Goal: Understand site structure: Grasp the organization and layout of the website

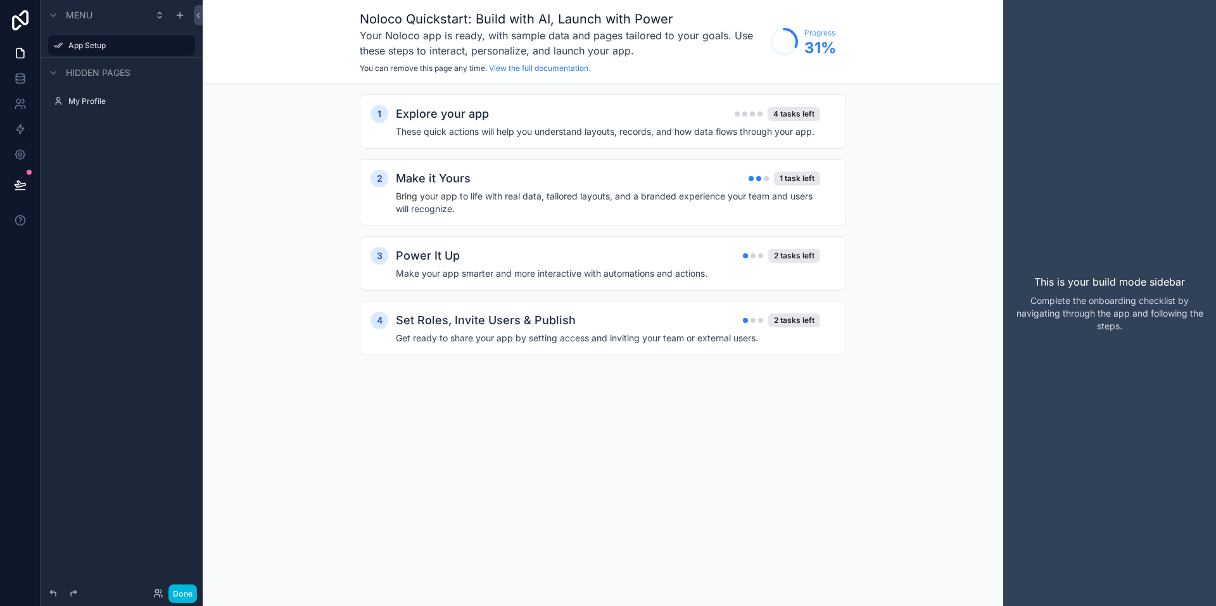
click at [502, 43] on h3 "Your Noloco app is ready, with sample data and pages tailored to your goals. Us…" at bounding box center [562, 43] width 404 height 30
click at [528, 64] on link "View the full documentation." at bounding box center [539, 68] width 101 height 10
click at [485, 120] on h2 "Explore your app" at bounding box center [442, 114] width 93 height 18
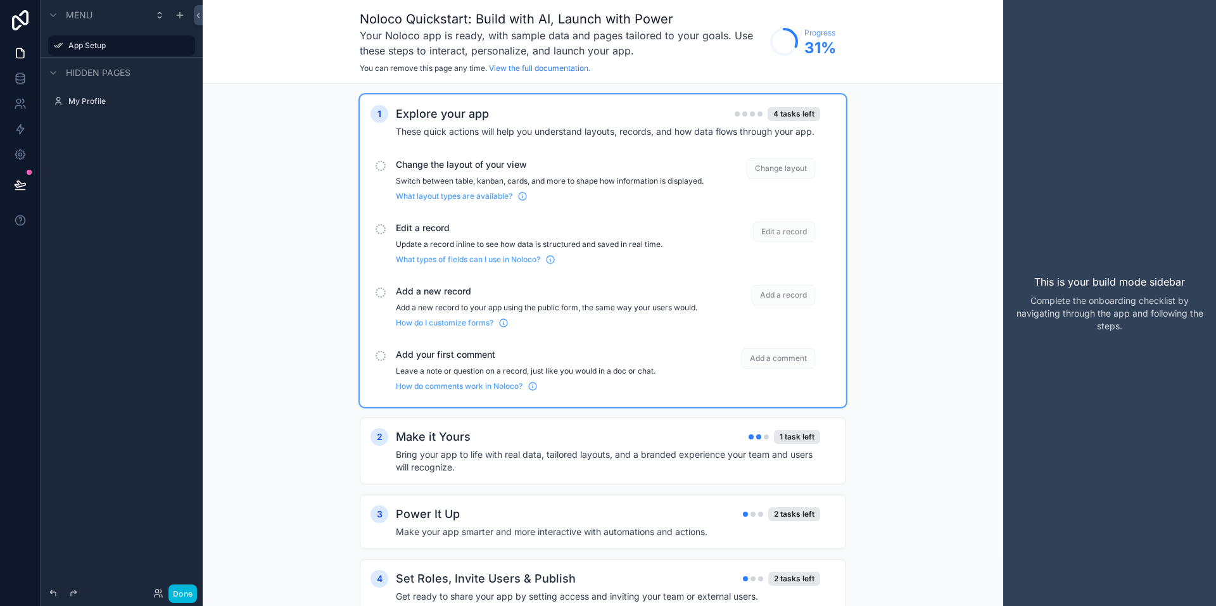
click at [456, 201] on div "What layout types are available?" at bounding box center [550, 193] width 308 height 15
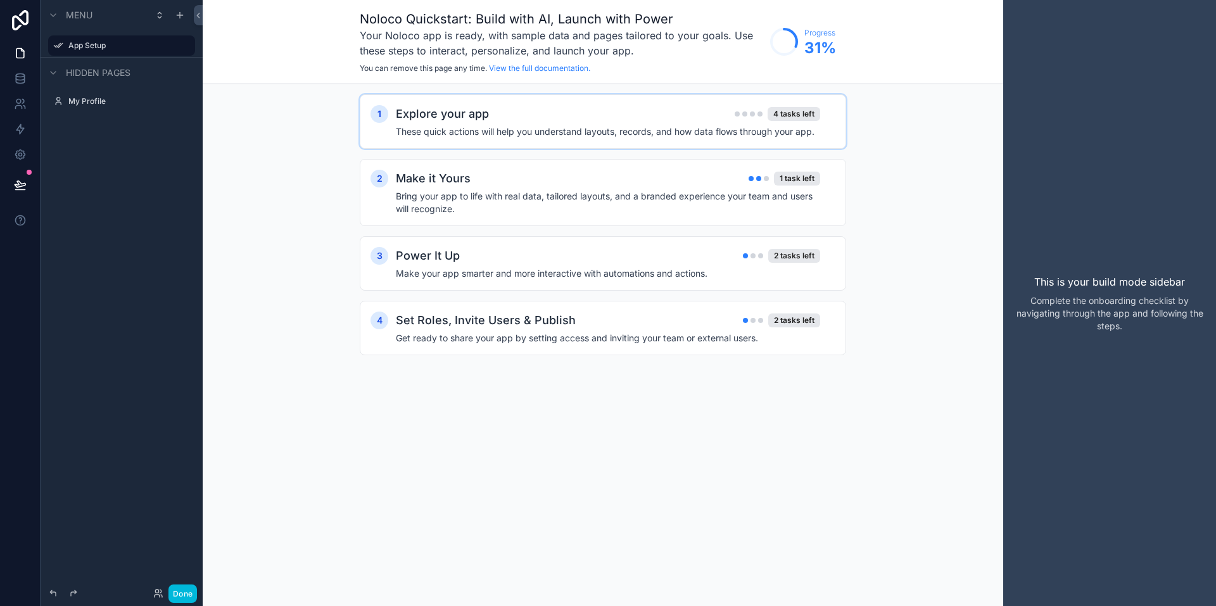
click at [457, 122] on h2 "Explore your app" at bounding box center [442, 114] width 93 height 18
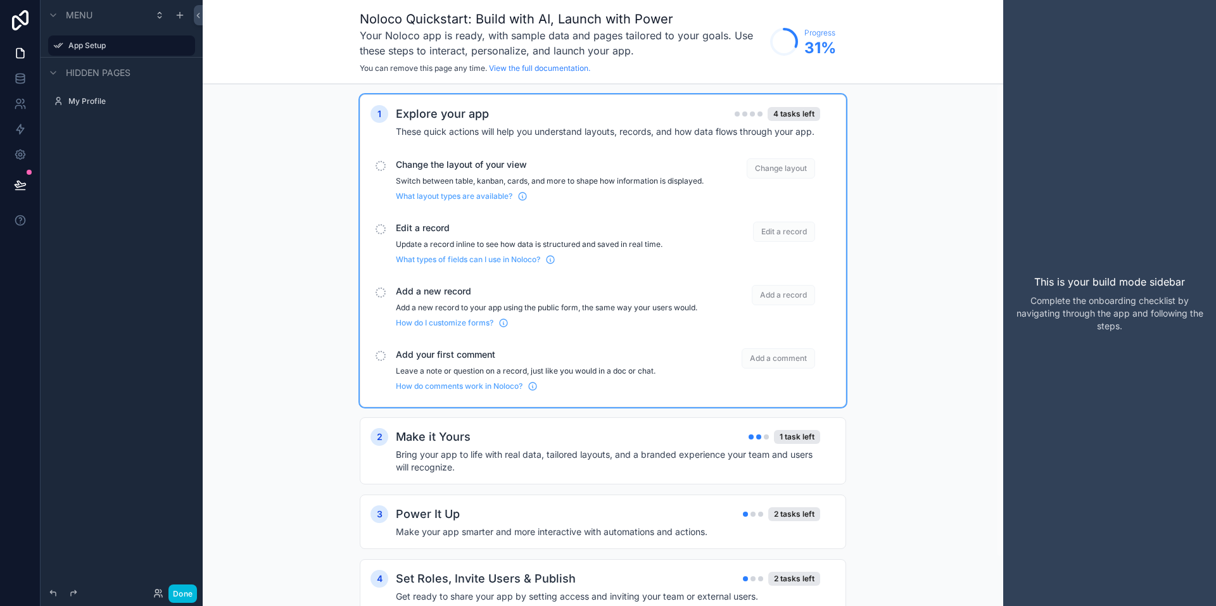
click at [433, 159] on span "Change the layout of your view" at bounding box center [550, 164] width 308 height 13
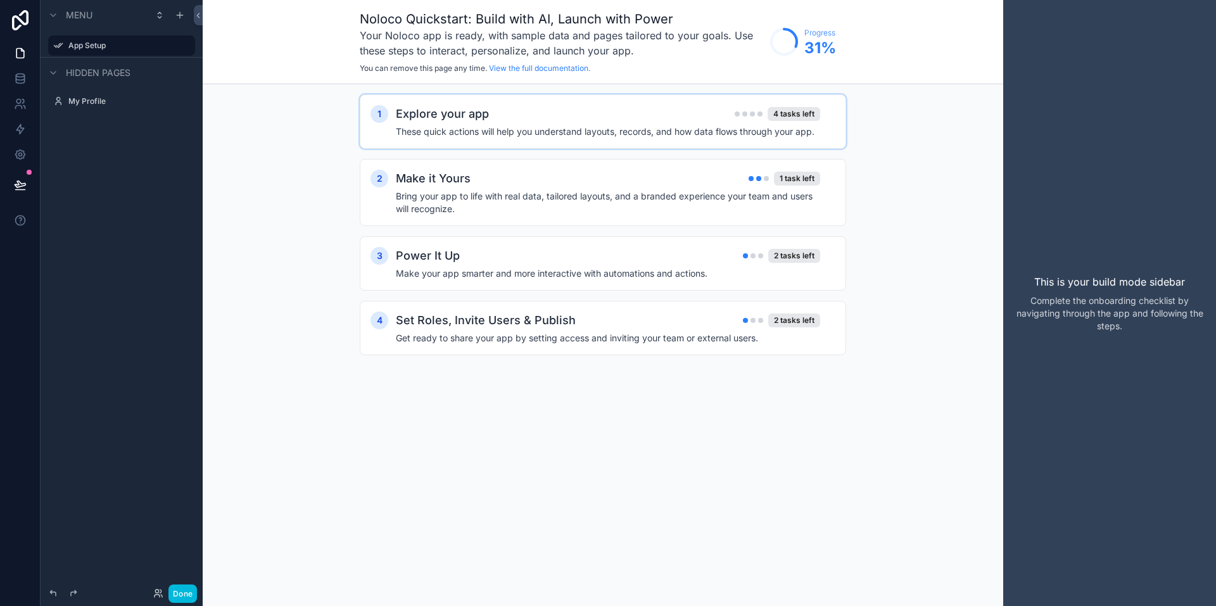
click at [454, 122] on h2 "Explore your app" at bounding box center [442, 114] width 93 height 18
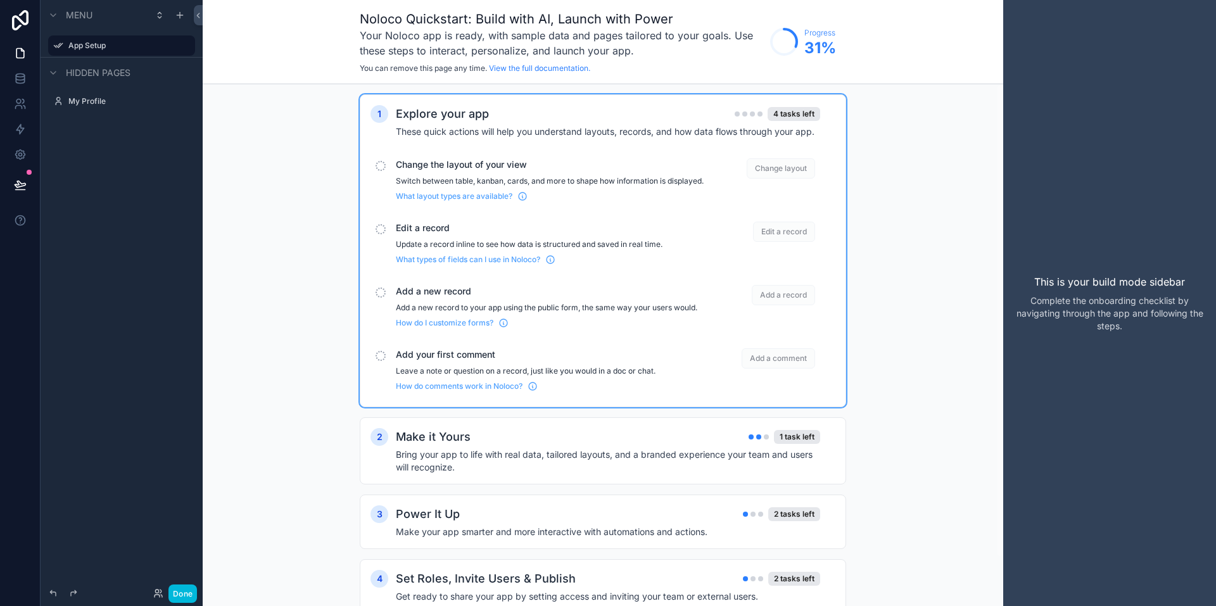
click at [777, 169] on span "Change layout" at bounding box center [781, 168] width 68 height 20
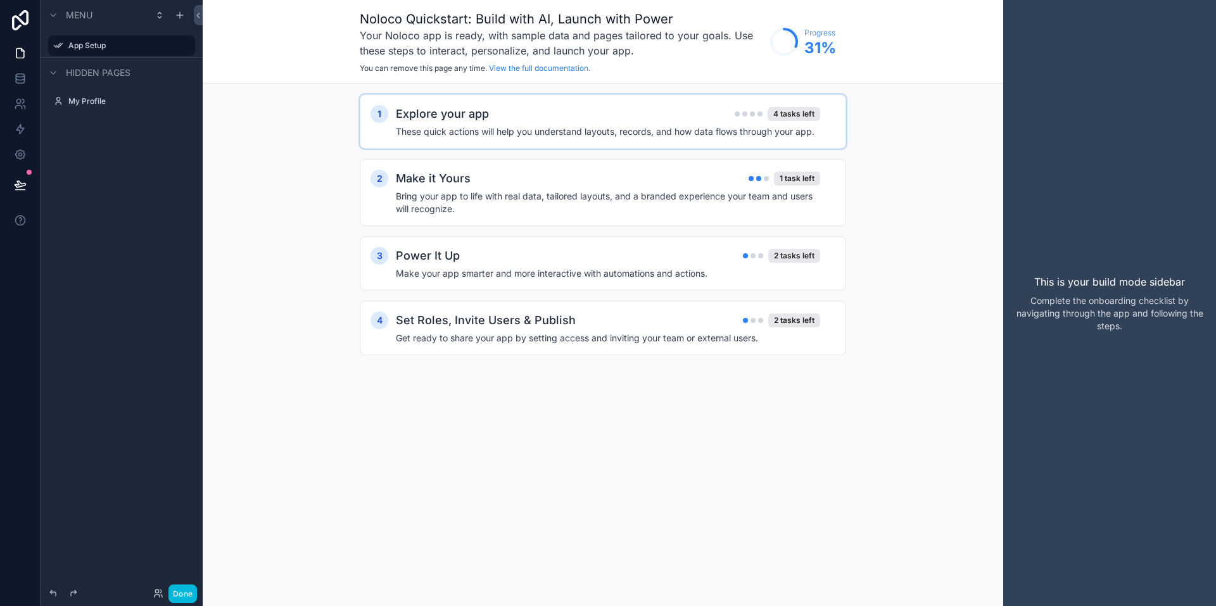
click at [644, 110] on div "Explore your app 4 tasks left" at bounding box center [608, 114] width 424 height 18
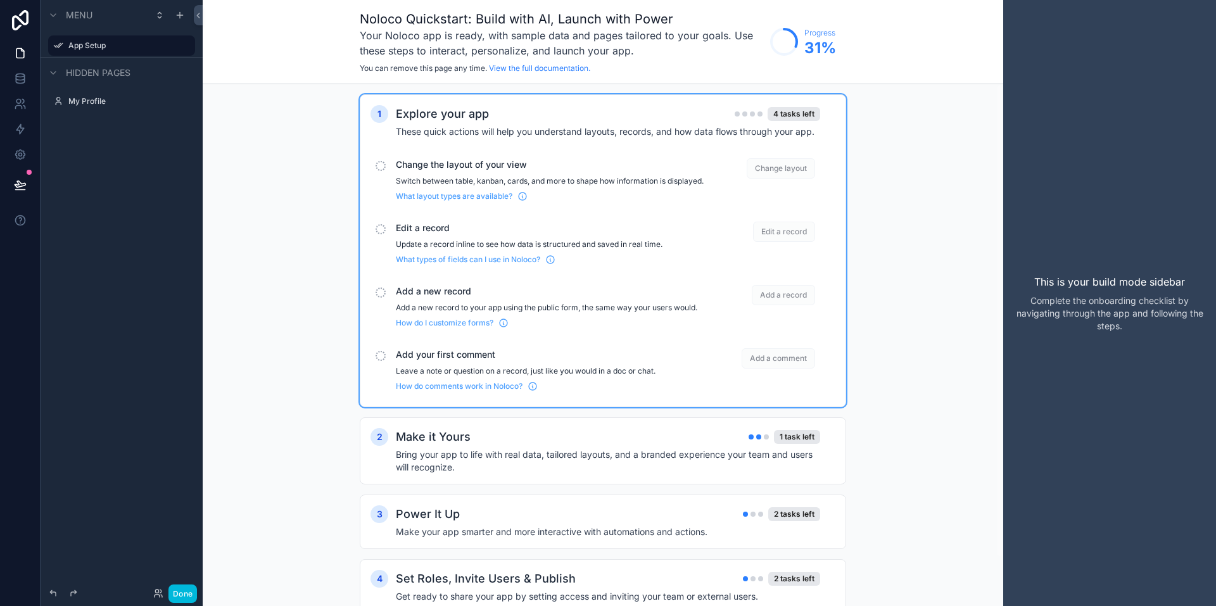
click at [430, 234] on span "Edit a record" at bounding box center [550, 228] width 308 height 13
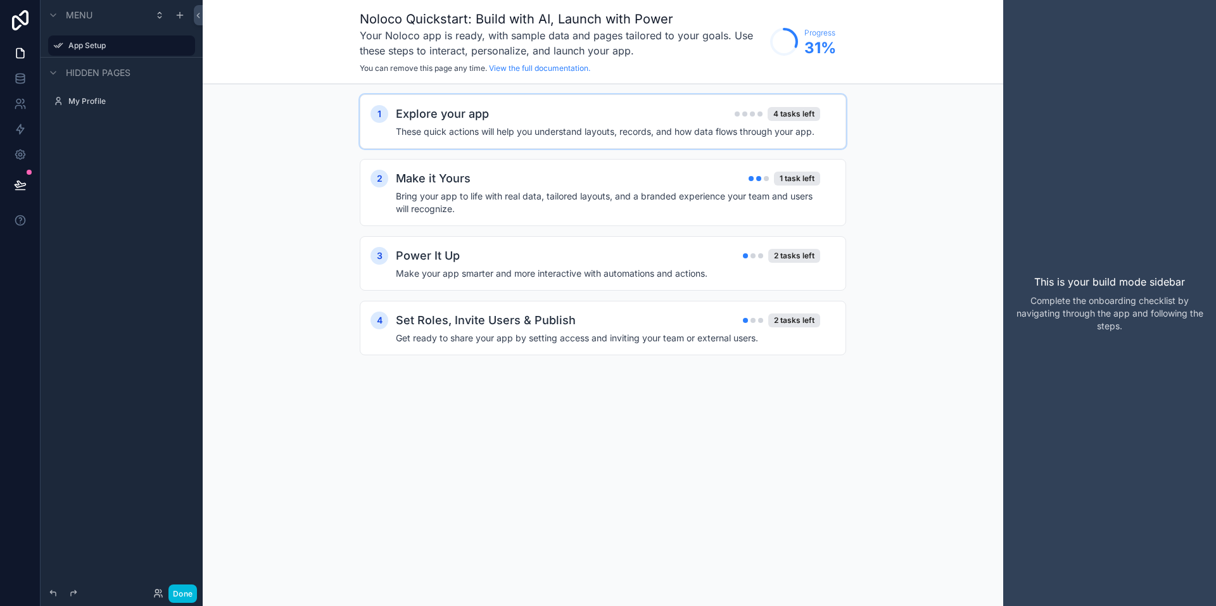
click at [468, 122] on h2 "Explore your app" at bounding box center [442, 114] width 93 height 18
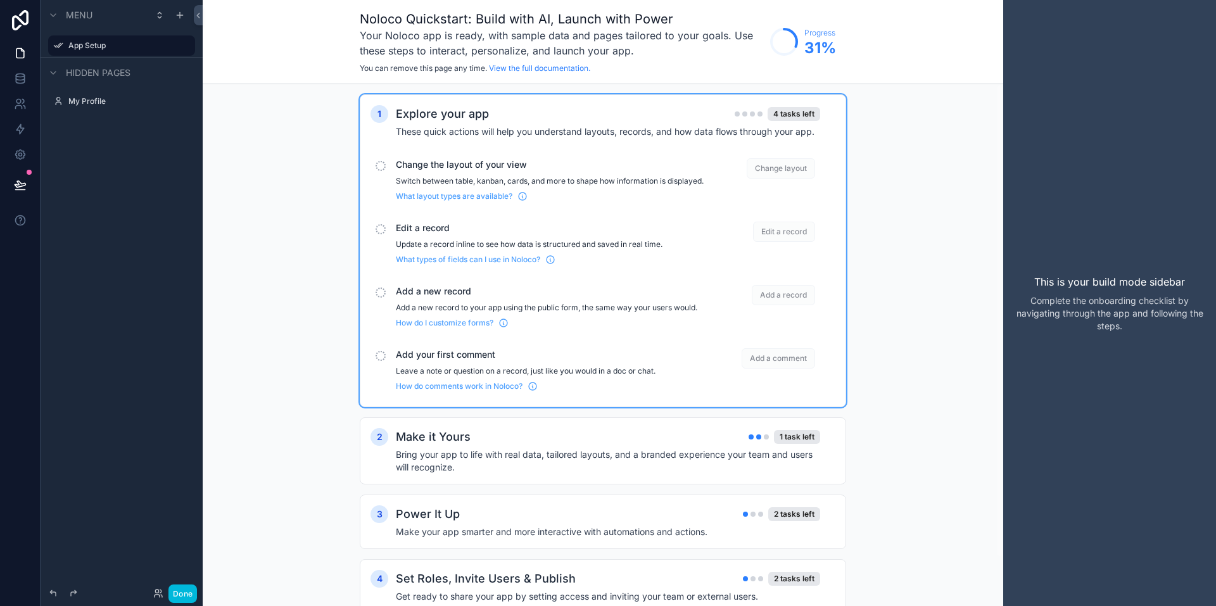
click at [792, 121] on div "Explore your app 4 tasks left" at bounding box center [608, 114] width 424 height 18
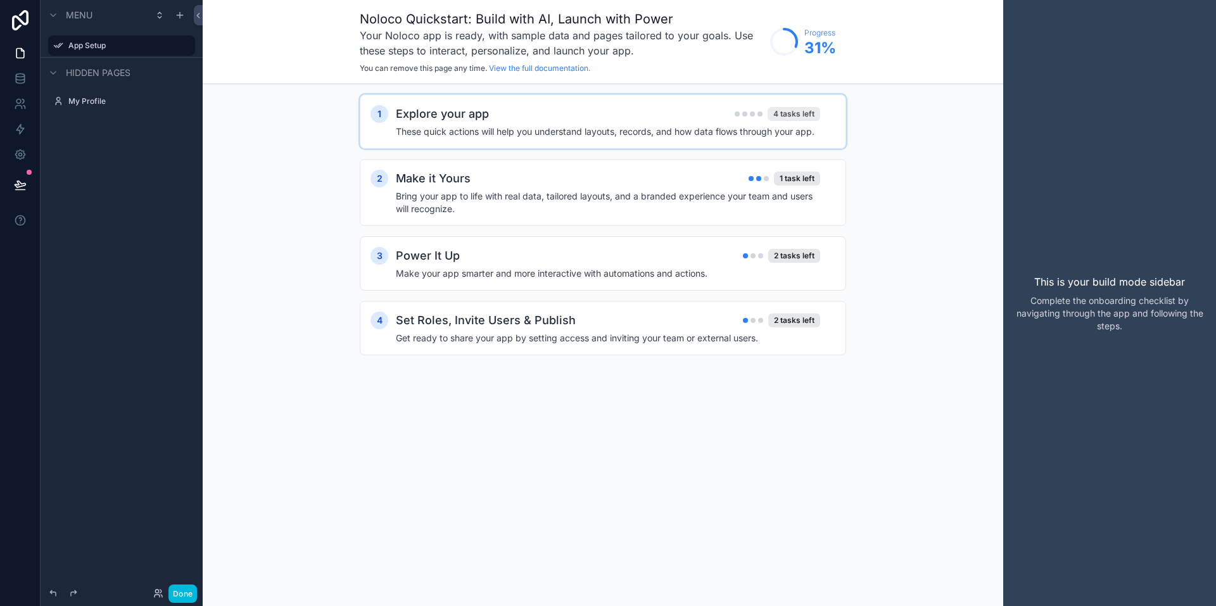
click at [792, 119] on div "4 tasks left" at bounding box center [794, 114] width 53 height 14
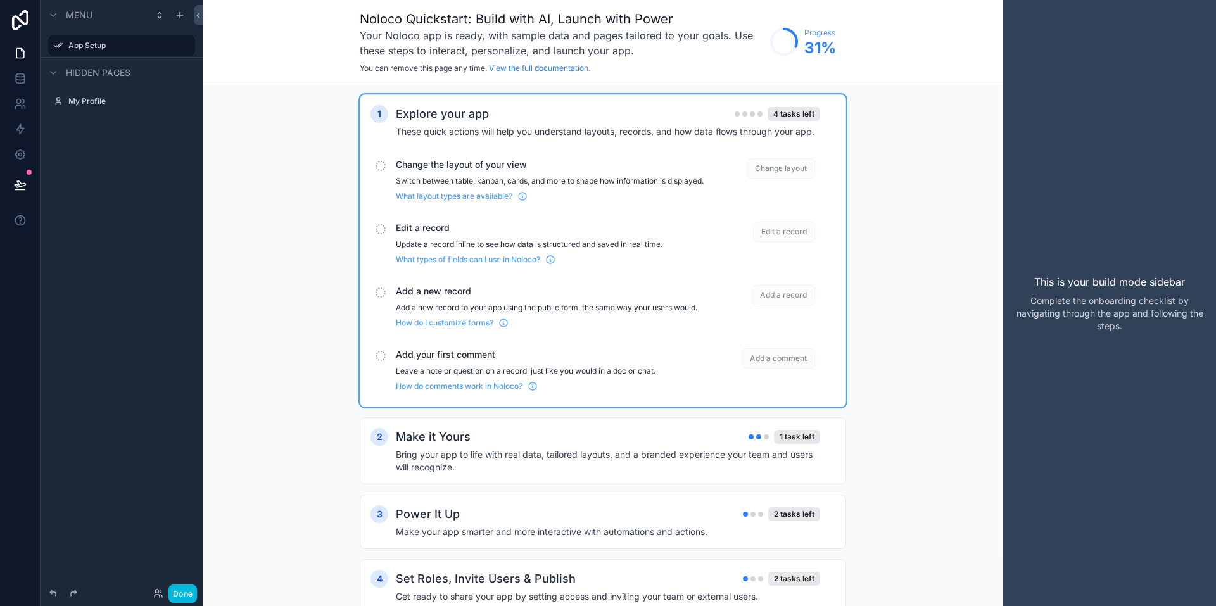
click at [713, 55] on h3 "Your Noloco app is ready, with sample data and pages tailored to your goals. Us…" at bounding box center [562, 43] width 404 height 30
click at [116, 74] on span "Hidden pages" at bounding box center [98, 73] width 65 height 13
click at [79, 13] on span "Menu" at bounding box center [79, 15] width 27 height 13
drag, startPoint x: 301, startPoint y: 35, endPoint x: 332, endPoint y: 41, distance: 31.6
click at [301, 34] on div "Noloco Quickstart: Build with AI, Launch with Power Your Noloco app is ready, w…" at bounding box center [603, 42] width 801 height 84
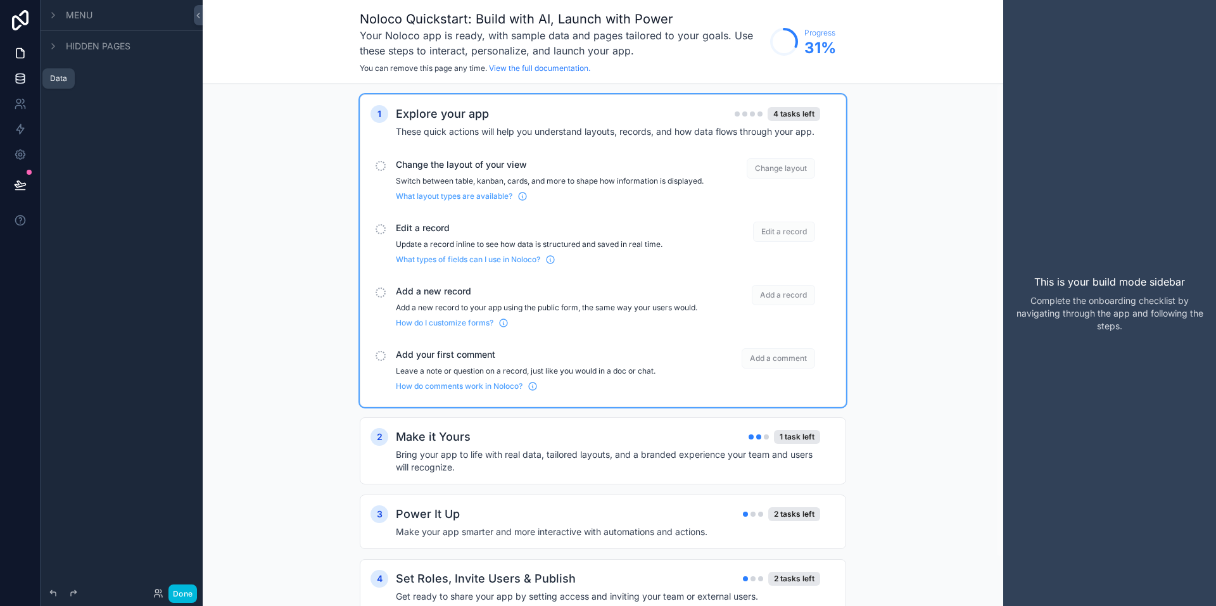
click at [22, 71] on link at bounding box center [20, 78] width 40 height 25
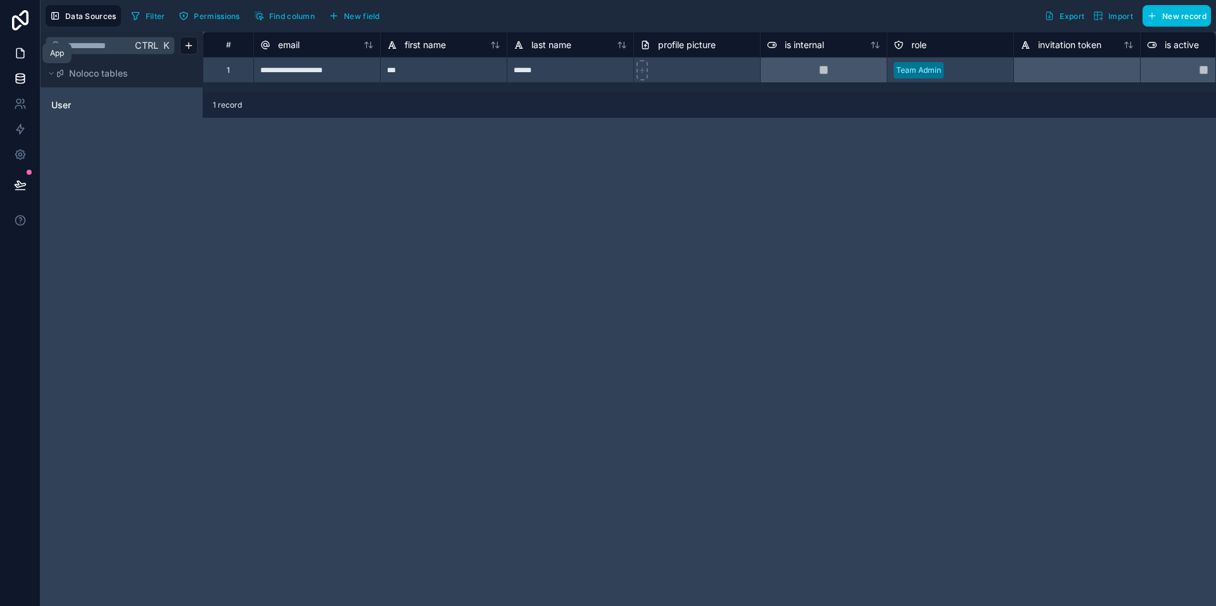
click at [20, 53] on icon at bounding box center [20, 53] width 13 height 13
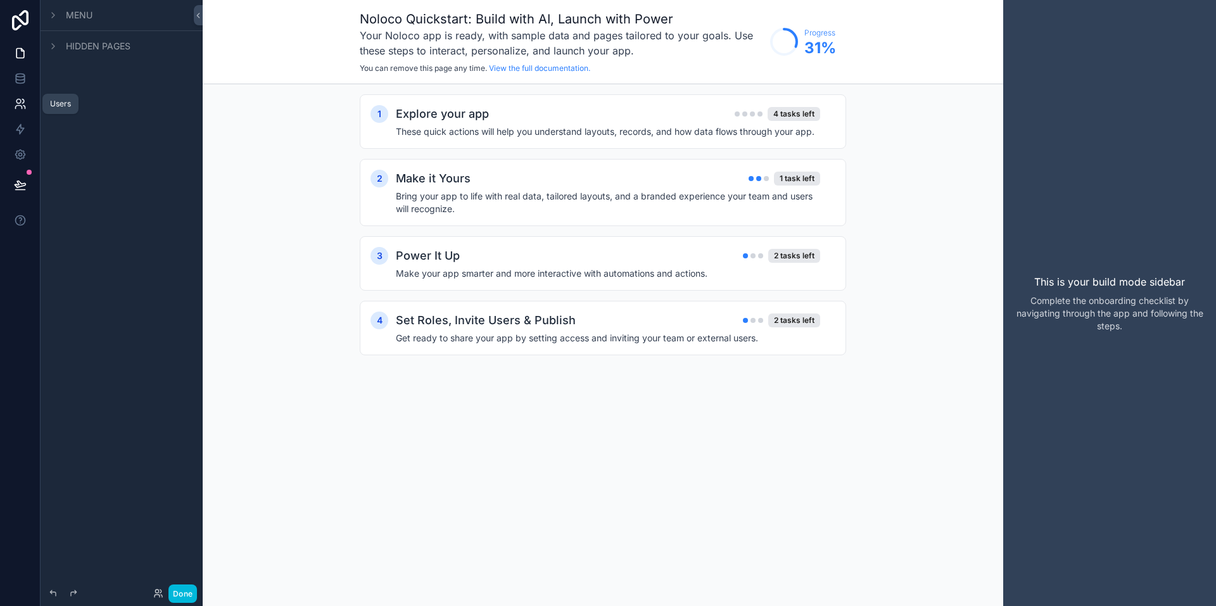
click at [23, 92] on link at bounding box center [20, 103] width 40 height 25
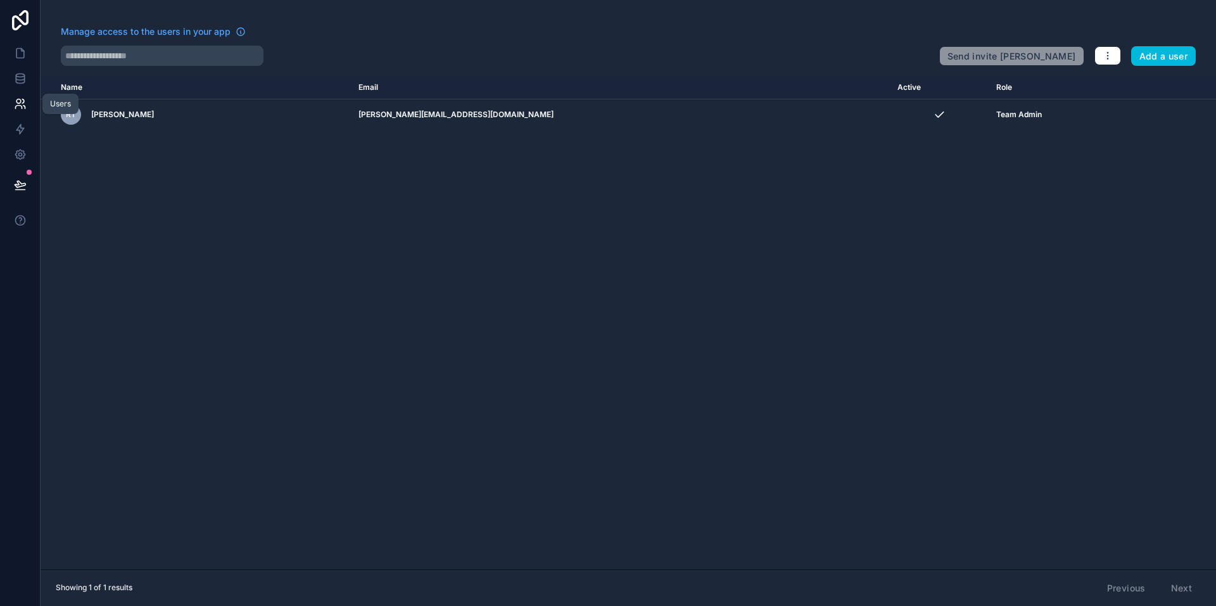
click at [19, 108] on icon at bounding box center [20, 104] width 13 height 13
click at [23, 20] on icon at bounding box center [20, 20] width 25 height 20
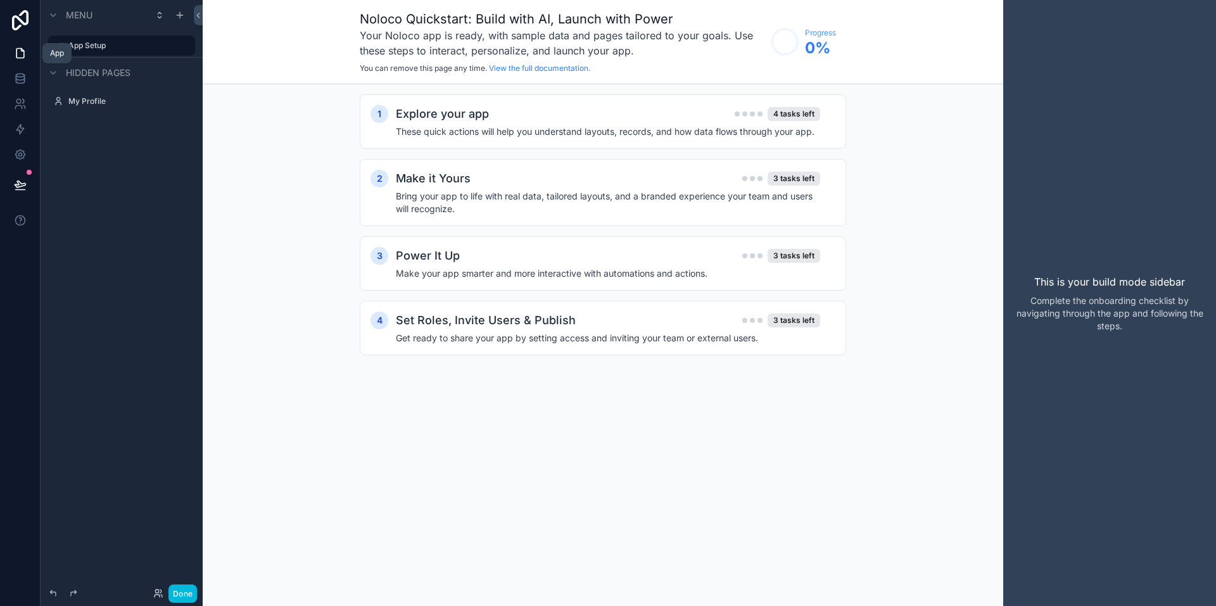
click at [15, 48] on icon at bounding box center [20, 53] width 13 height 13
click at [782, 44] on circle "scrollable content" at bounding box center [784, 41] width 25 height 25
click at [848, 56] on div "Noloco Quickstart: Build with AI, Launch with Power Your Noloco app is ready, w…" at bounding box center [603, 42] width 801 height 84
click at [568, 61] on div "Noloco Quickstart: Build with AI, Launch with Power Your Noloco app is ready, w…" at bounding box center [562, 41] width 405 height 63
click at [727, 111] on div "Explore your app 4 tasks left" at bounding box center [608, 114] width 424 height 18
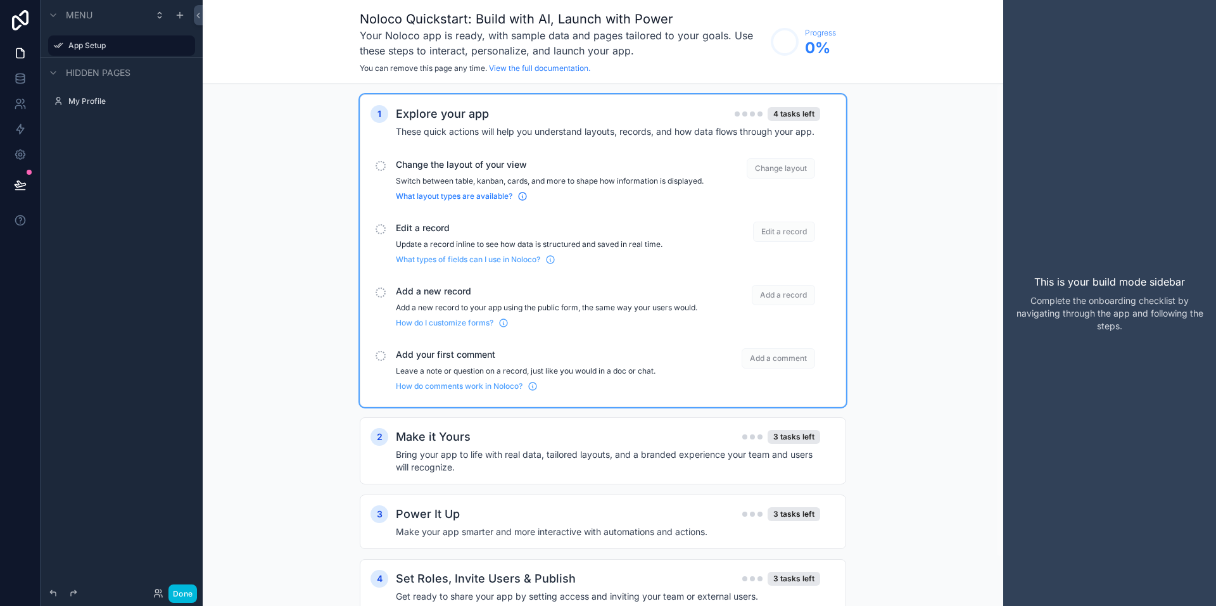
click at [448, 201] on span "What layout types are available?" at bounding box center [454, 196] width 117 height 10
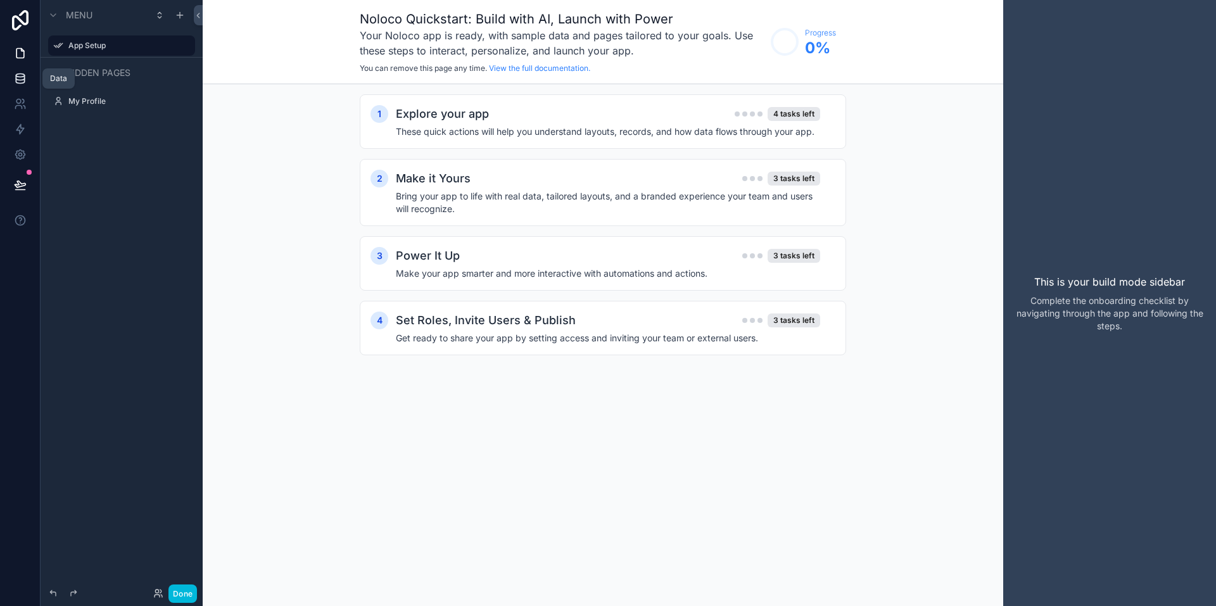
click at [17, 73] on icon at bounding box center [20, 78] width 13 height 13
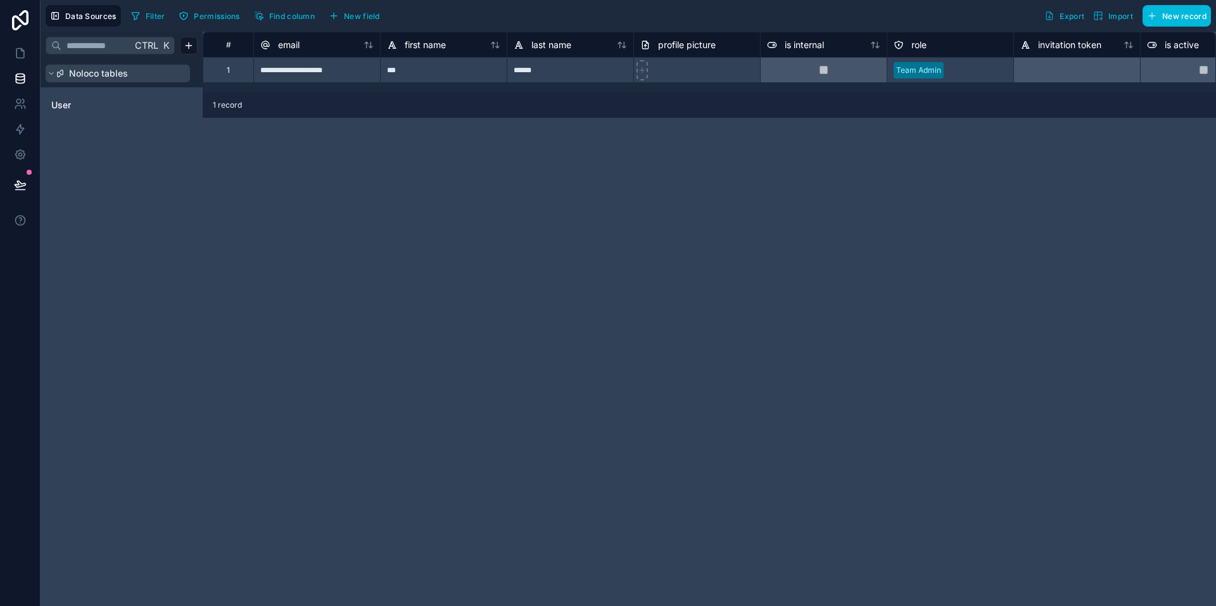
click at [53, 70] on icon at bounding box center [52, 74] width 8 height 8
click at [53, 74] on icon at bounding box center [52, 74] width 8 height 8
click at [68, 98] on div "User" at bounding box center [122, 105] width 152 height 20
click at [19, 100] on icon at bounding box center [20, 104] width 13 height 13
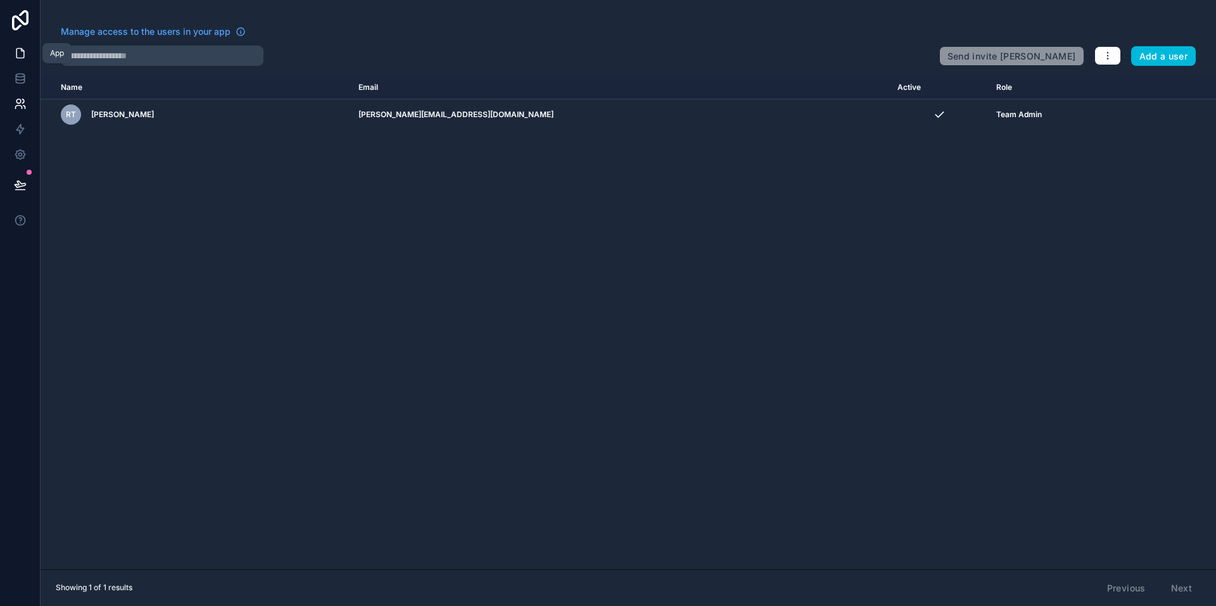
click at [22, 58] on icon at bounding box center [20, 54] width 8 height 10
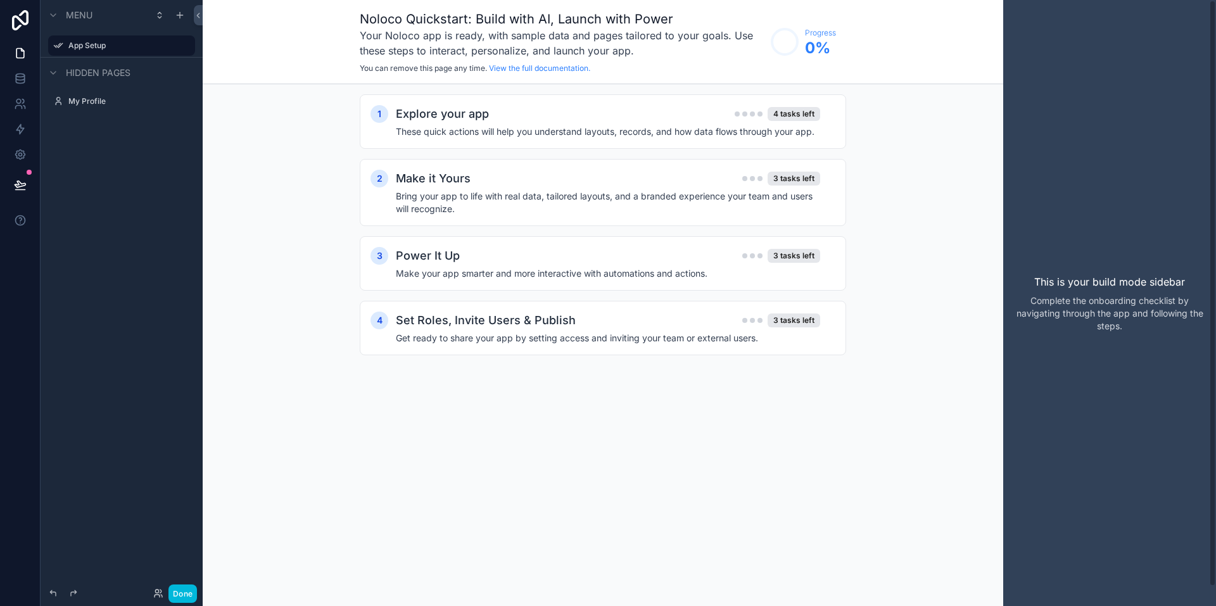
click at [1083, 168] on div "This is your build mode sidebar Complete the onboarding checklist by navigating…" at bounding box center [1110, 303] width 213 height 606
